Goal: Task Accomplishment & Management: Manage account settings

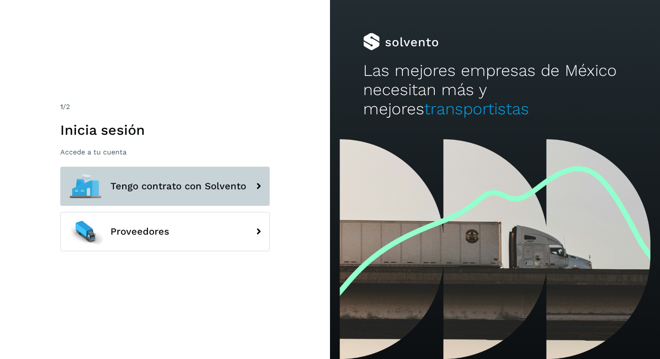
click at [157, 190] on span "Tengo contrato con Solvento" at bounding box center [178, 186] width 136 height 10
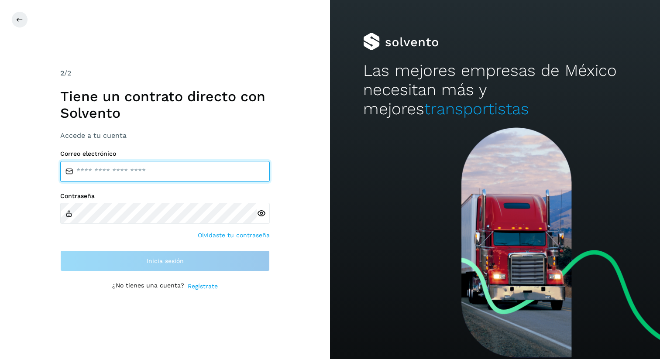
click at [143, 175] on input "email" at bounding box center [165, 171] width 210 height 21
type input "**********"
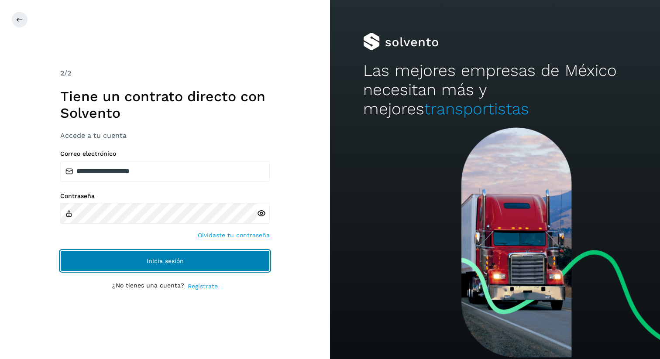
click at [100, 263] on button "Inicia sesión" at bounding box center [165, 261] width 210 height 21
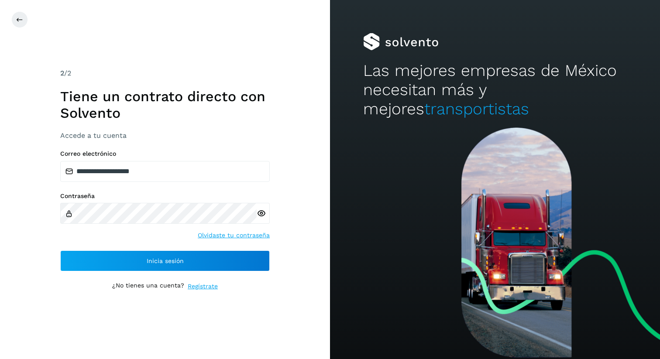
click at [262, 213] on icon at bounding box center [261, 213] width 9 height 9
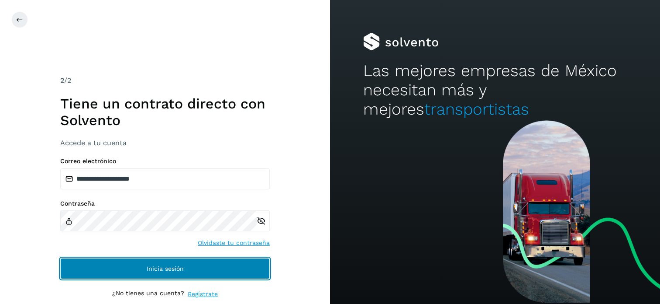
click at [172, 266] on span "Inicia sesión" at bounding box center [165, 268] width 37 height 6
click at [163, 264] on button "Inicia sesión" at bounding box center [165, 268] width 210 height 21
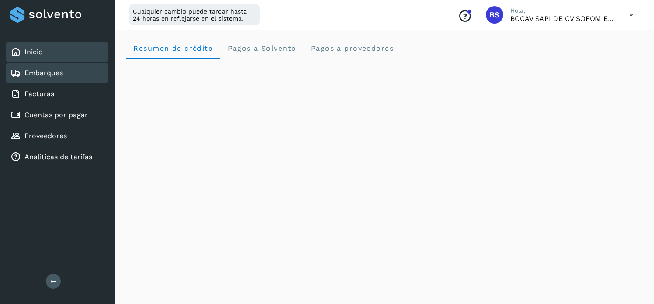
click at [68, 75] on div "Embarques" at bounding box center [57, 72] width 102 height 19
